Goal: Book appointment/travel/reservation

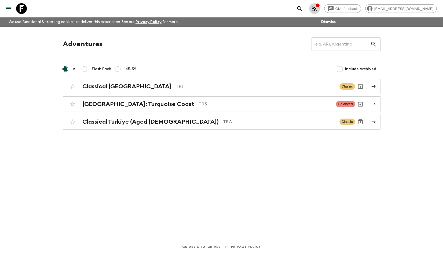
click at [317, 7] on icon "button" at bounding box center [314, 8] width 6 height 6
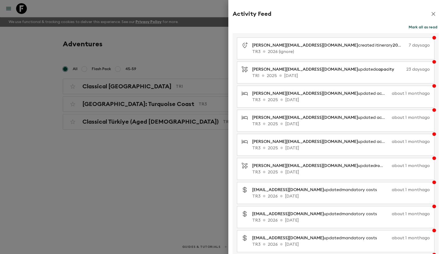
click at [432, 11] on icon "button" at bounding box center [433, 14] width 6 height 6
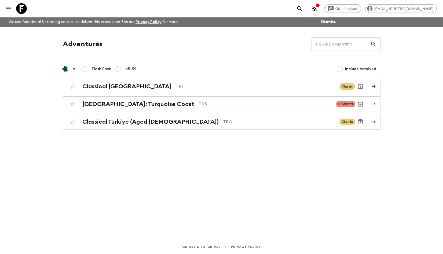
click at [9, 9] on icon "menu" at bounding box center [8, 8] width 6 height 6
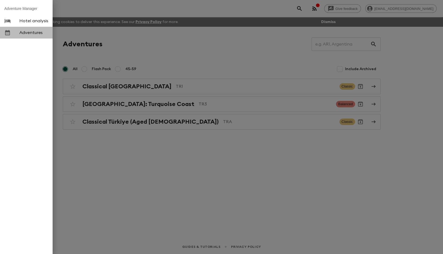
click at [24, 33] on span "Adventures" at bounding box center [33, 32] width 29 height 5
click at [116, 86] on div at bounding box center [221, 127] width 443 height 254
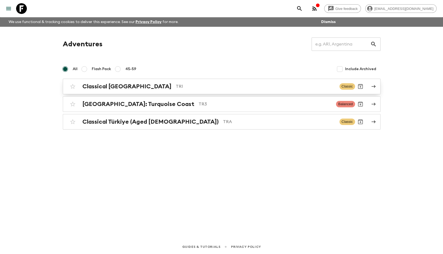
click at [110, 86] on h2 "Classical [GEOGRAPHIC_DATA]" at bounding box center [126, 86] width 89 height 7
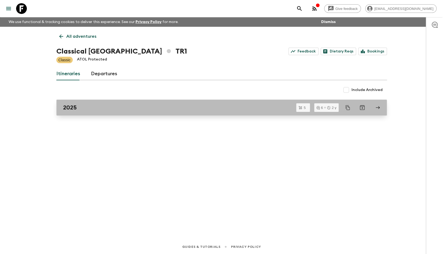
click at [110, 112] on link "2025" at bounding box center [221, 108] width 330 height 16
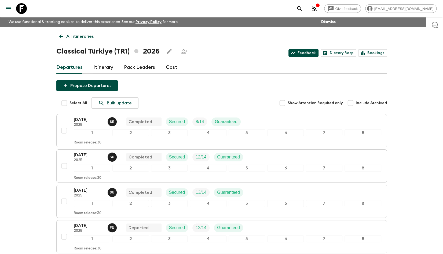
click at [304, 53] on link "Feedback" at bounding box center [303, 53] width 30 height 8
